Goal: Task Accomplishment & Management: Manage account settings

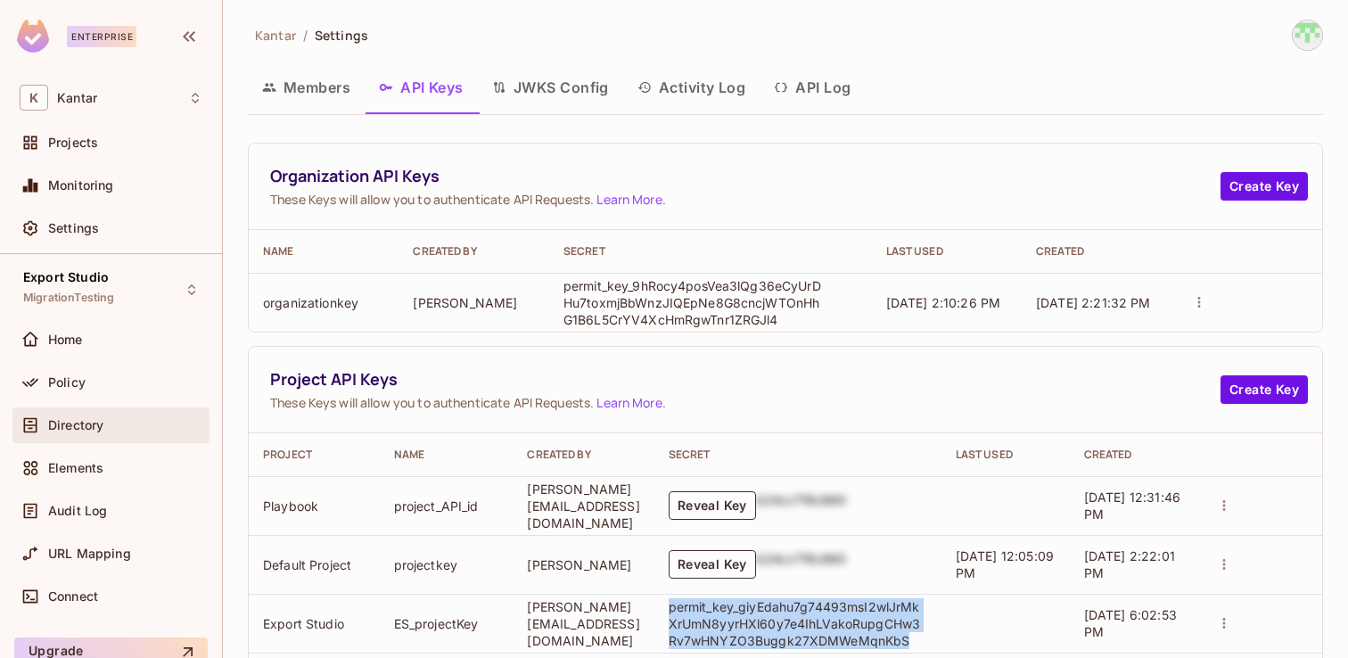
scroll to position [294, 0]
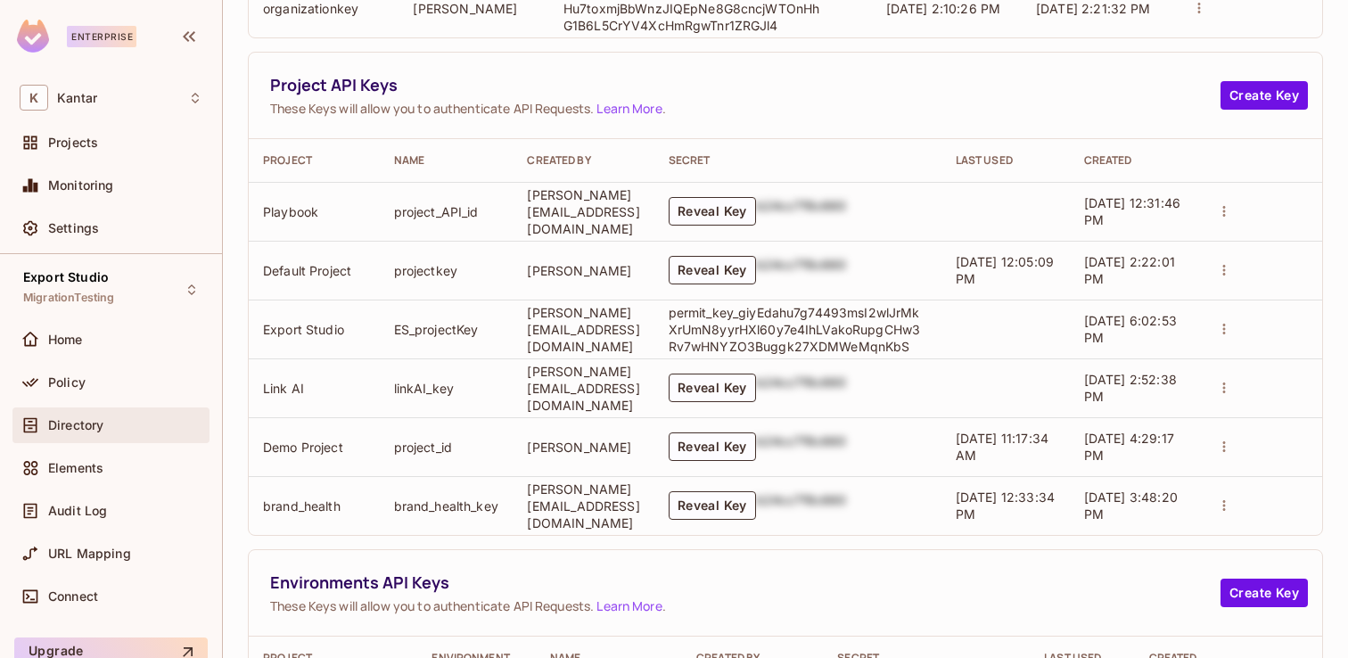
click at [99, 437] on div "Directory" at bounding box center [110, 425] width 197 height 36
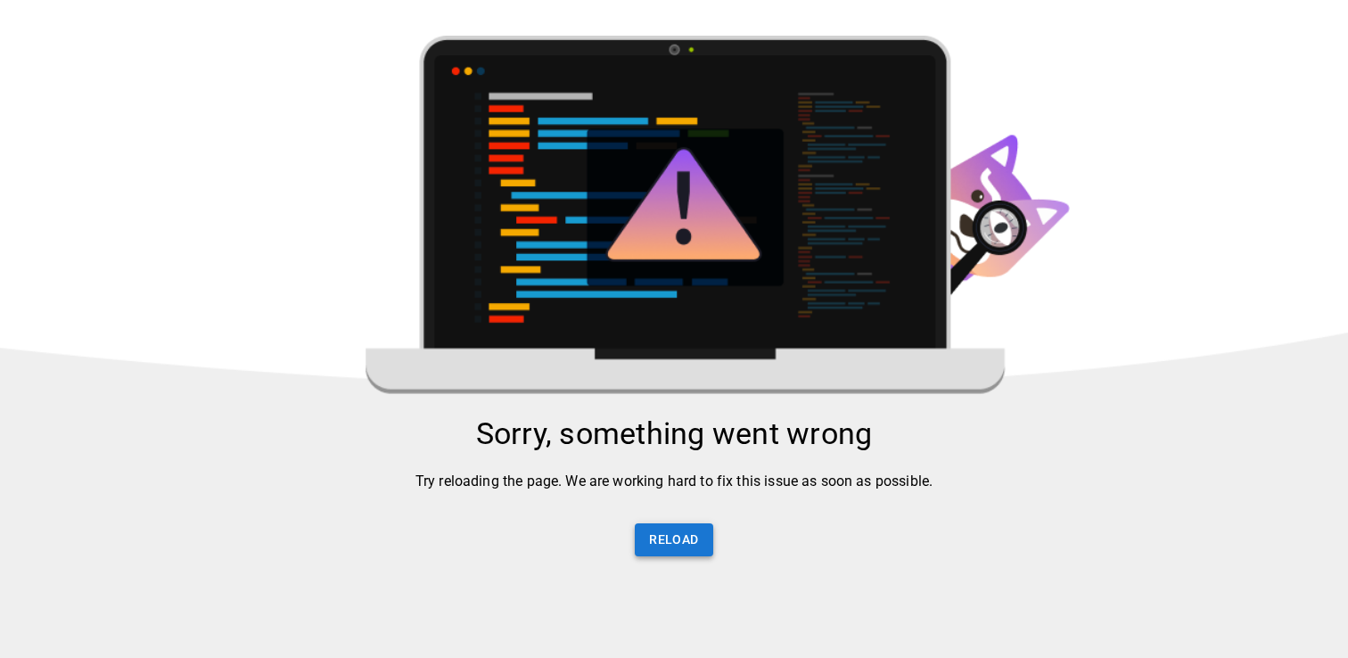
click at [689, 545] on button "Reload" at bounding box center [674, 539] width 78 height 33
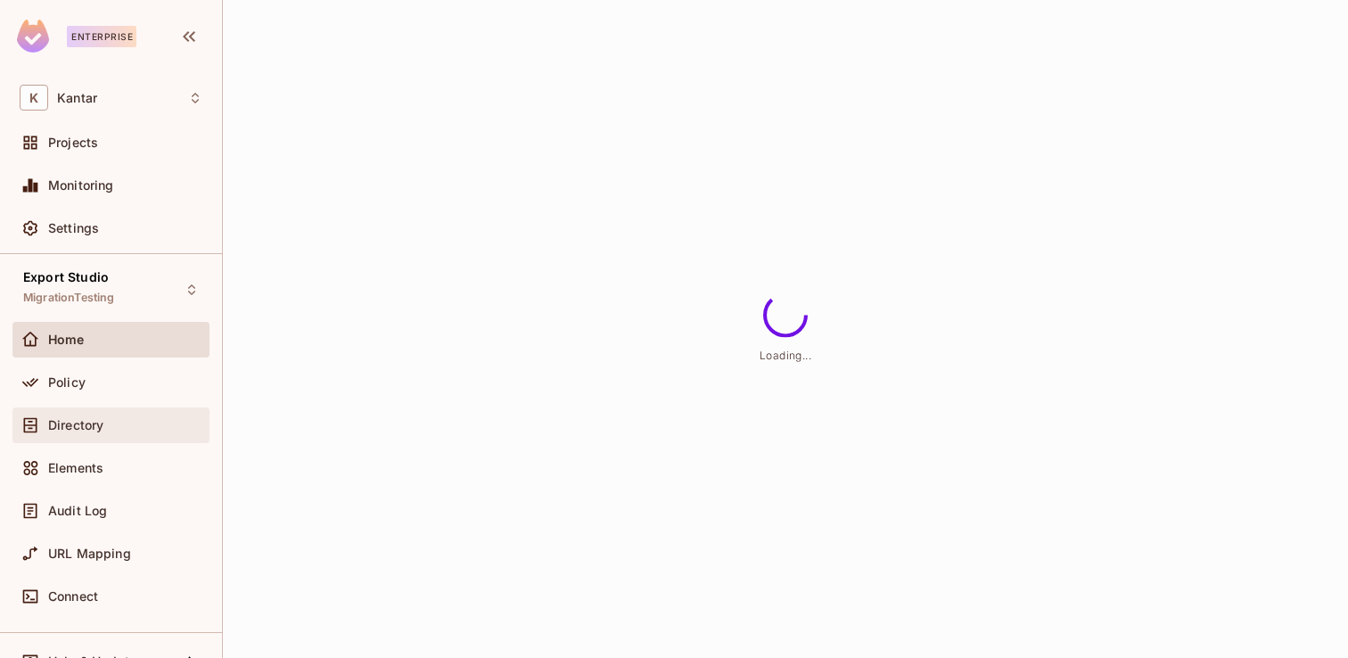
click at [113, 438] on div "Directory" at bounding box center [110, 425] width 197 height 36
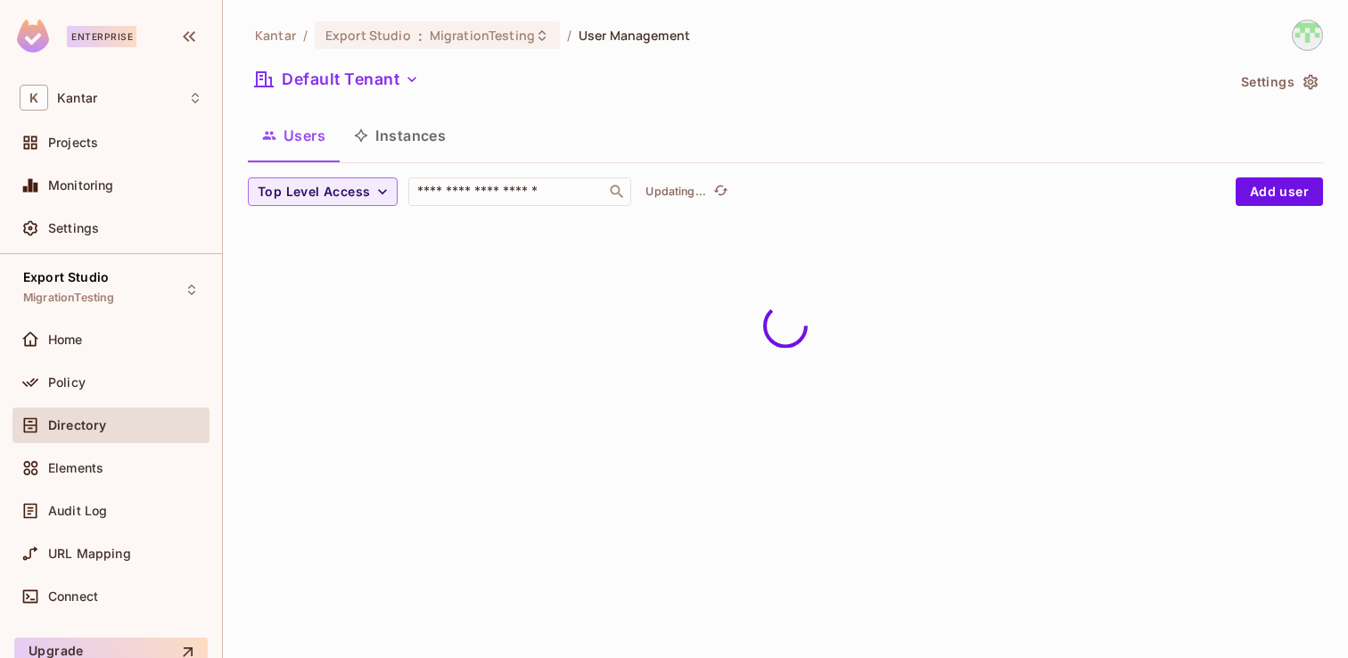
click at [441, 207] on div "Top Level Access ​ Updating... Add user" at bounding box center [785, 198] width 1075 height 43
click at [463, 197] on input "text" at bounding box center [507, 192] width 187 height 18
type input "******"
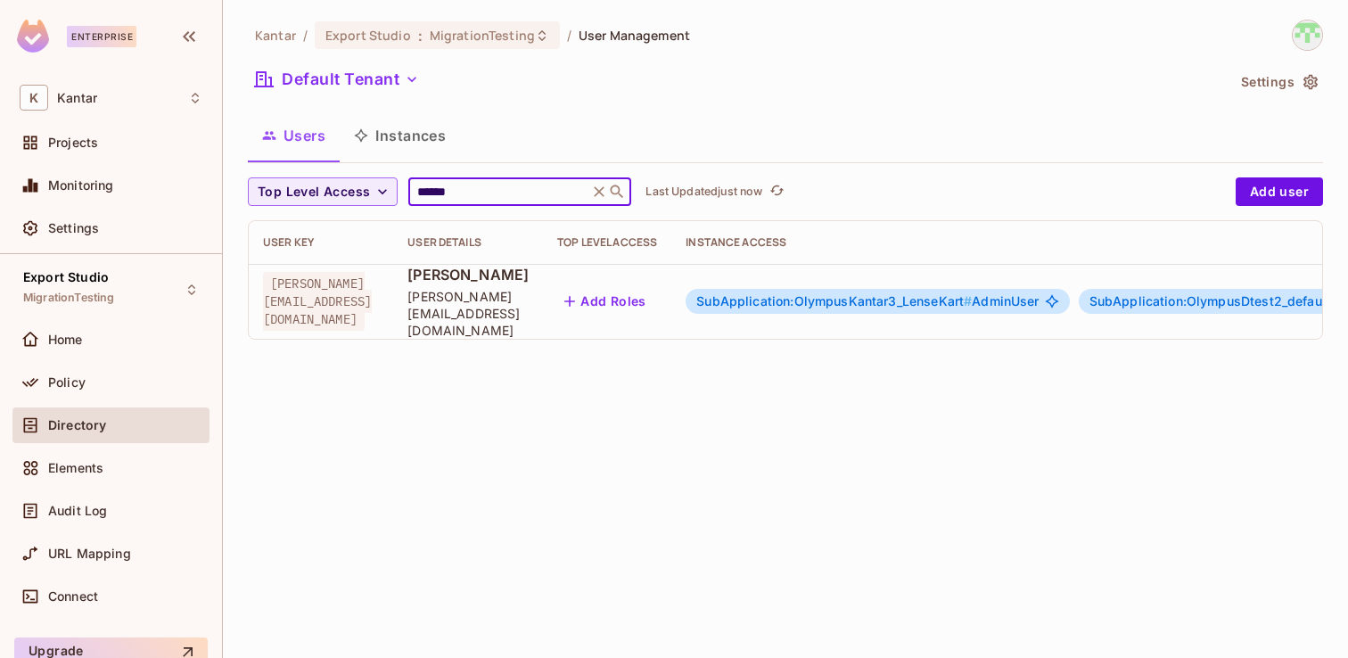
click at [653, 306] on button "Add Roles" at bounding box center [605, 301] width 96 height 29
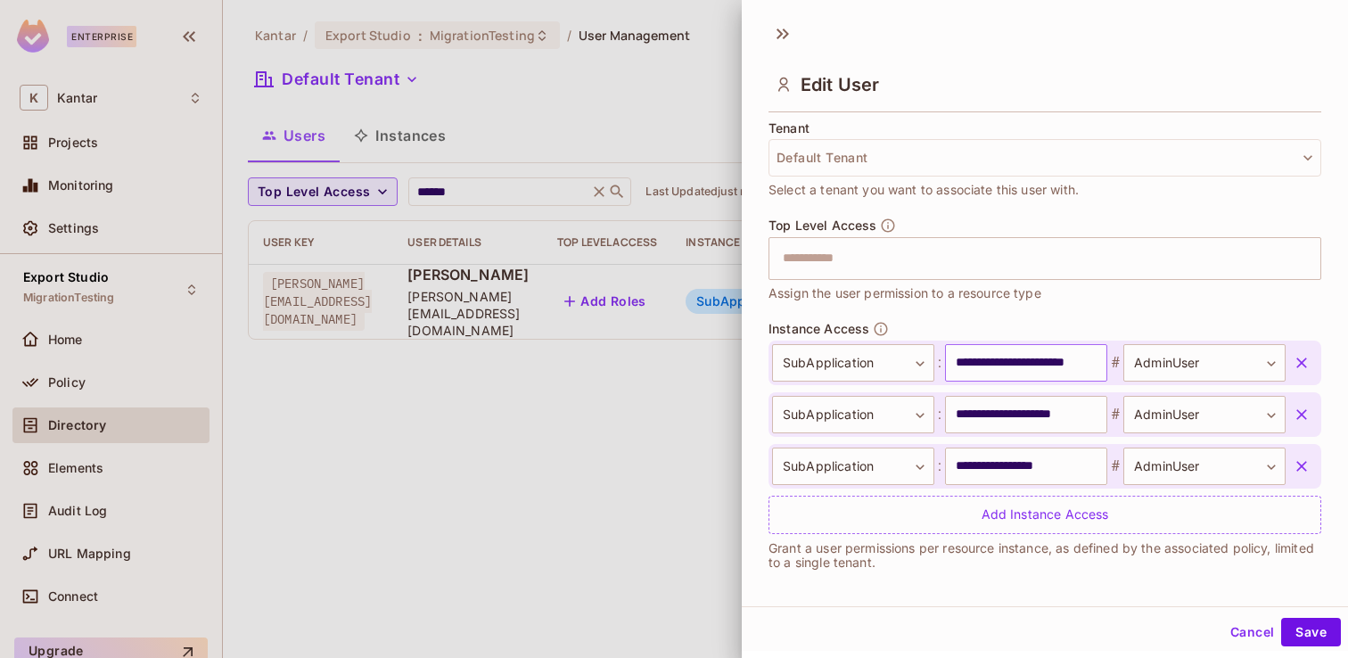
scroll to position [446, 0]
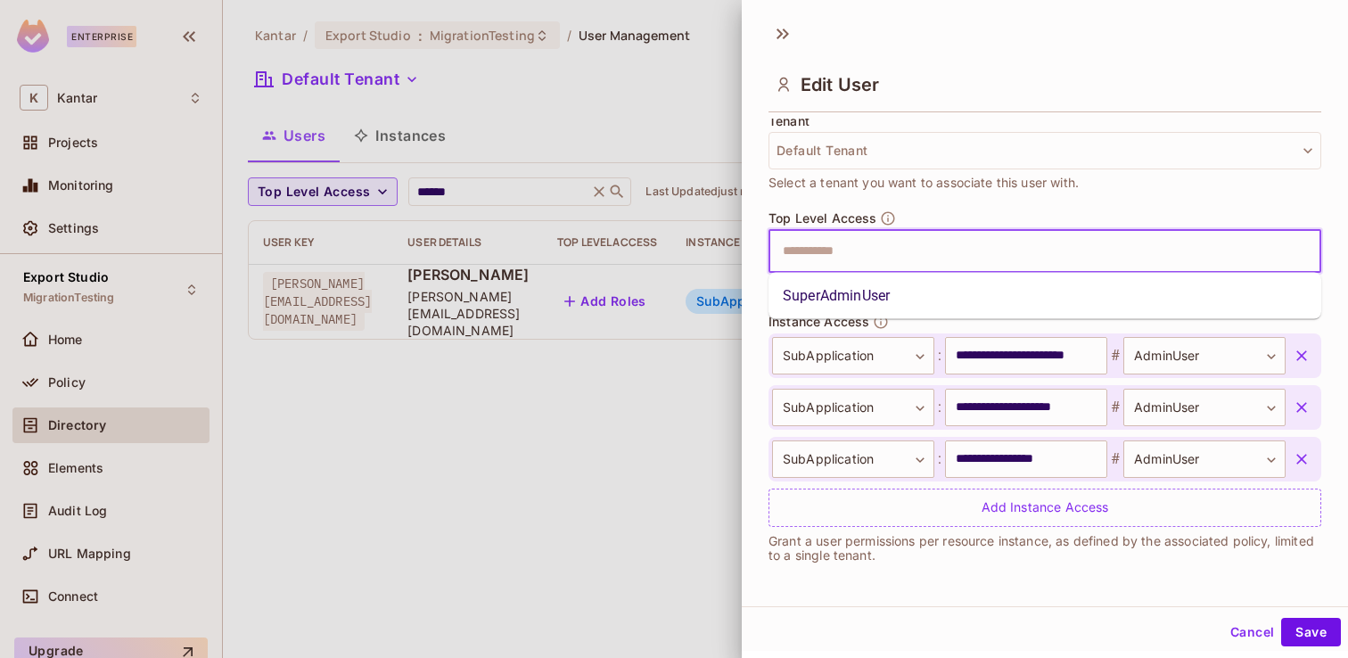
click at [898, 257] on input "text" at bounding box center [1029, 252] width 514 height 36
type input "*"
click at [865, 302] on li "SuperAdminUser" at bounding box center [1044, 296] width 553 height 32
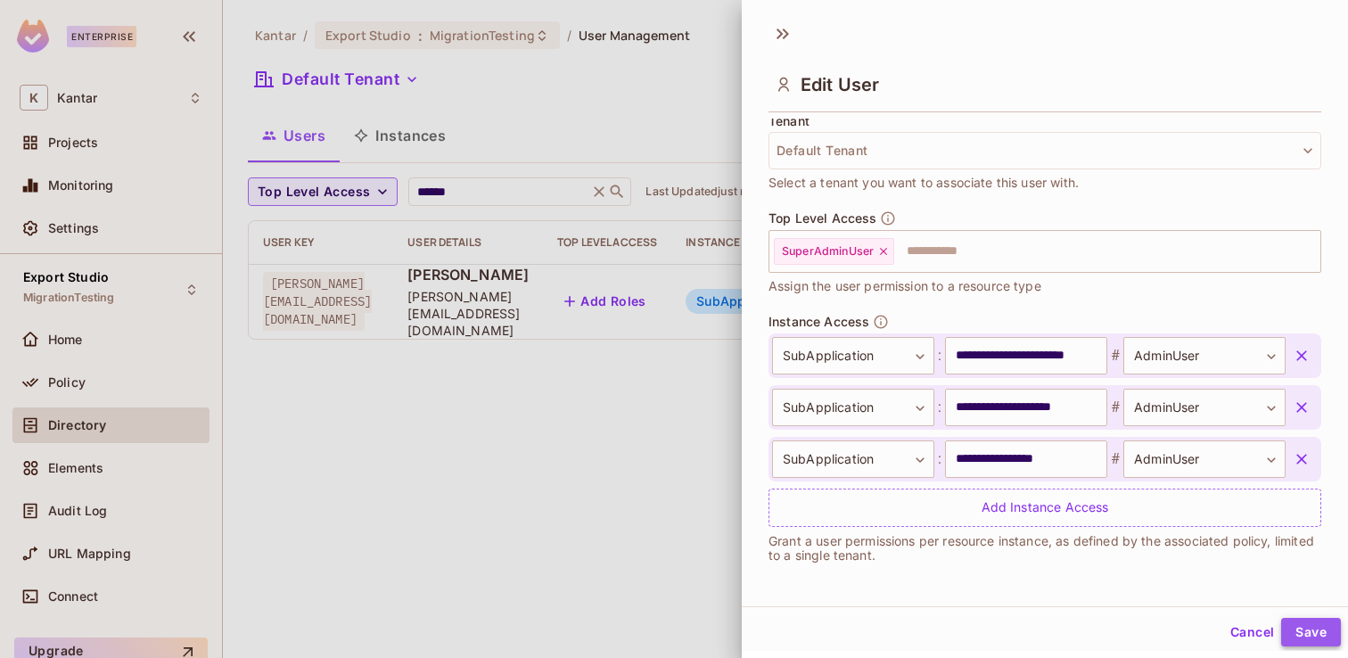
click at [1306, 628] on button "Save" at bounding box center [1311, 632] width 60 height 29
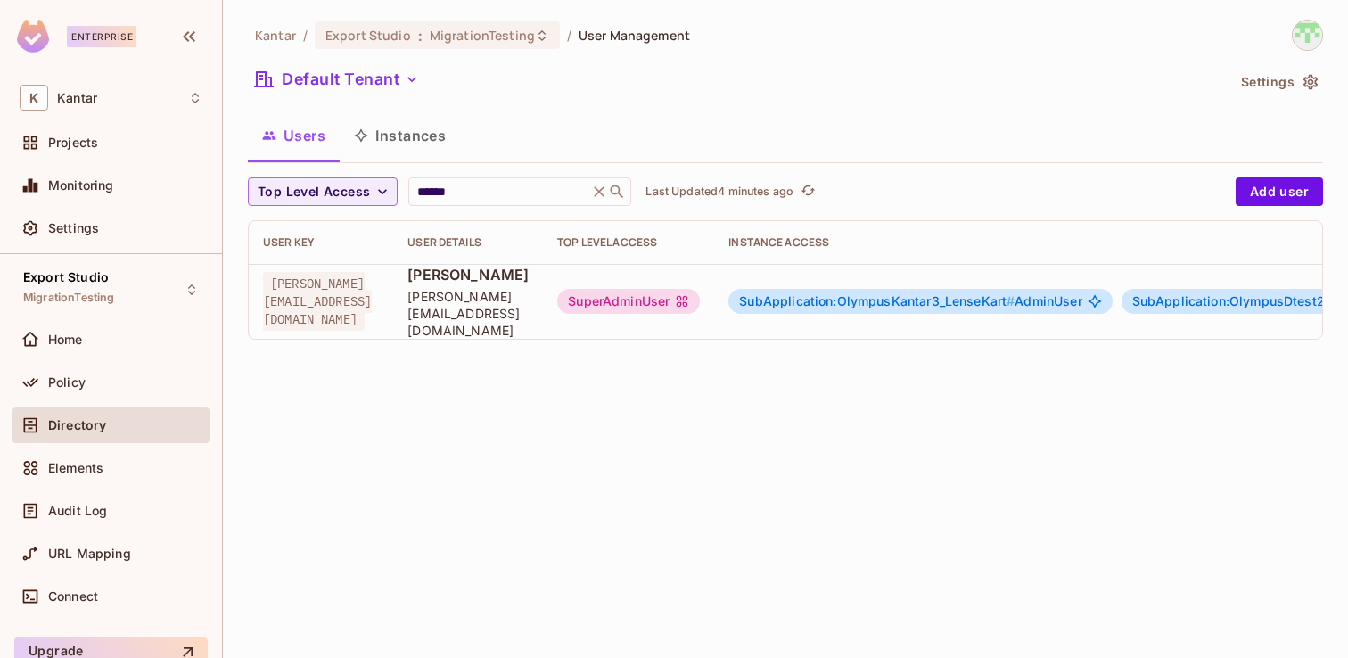
click at [848, 513] on div "Kantar / Export Studio : MigrationTesting / User Management Default Tenant Sett…" at bounding box center [785, 329] width 1125 height 658
